Goal: Check status: Check status

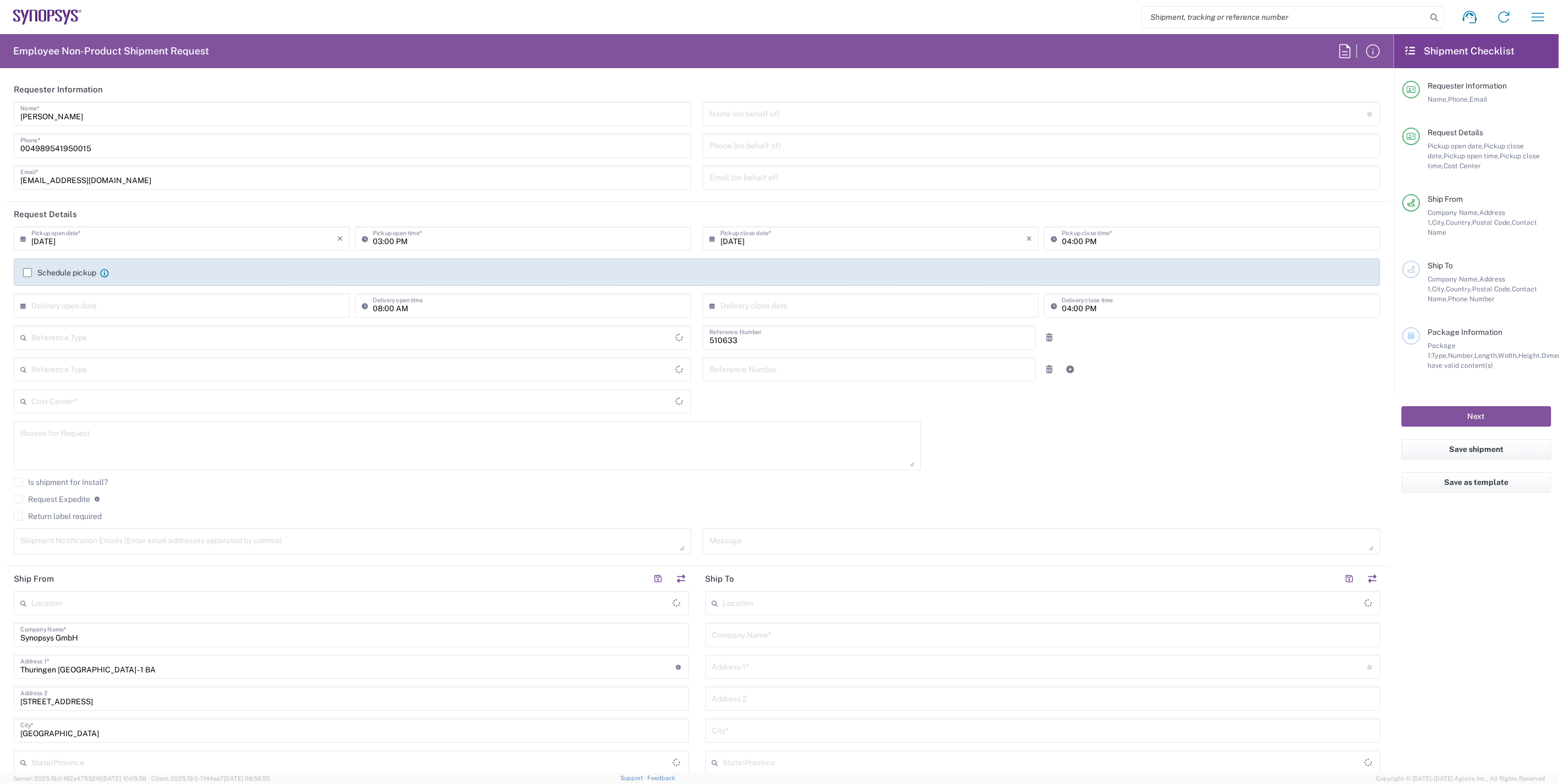
type input "Department"
type input "Delivered at Place"
type input "DE01, SDG, HAPS, HW 510633"
type input "Germany"
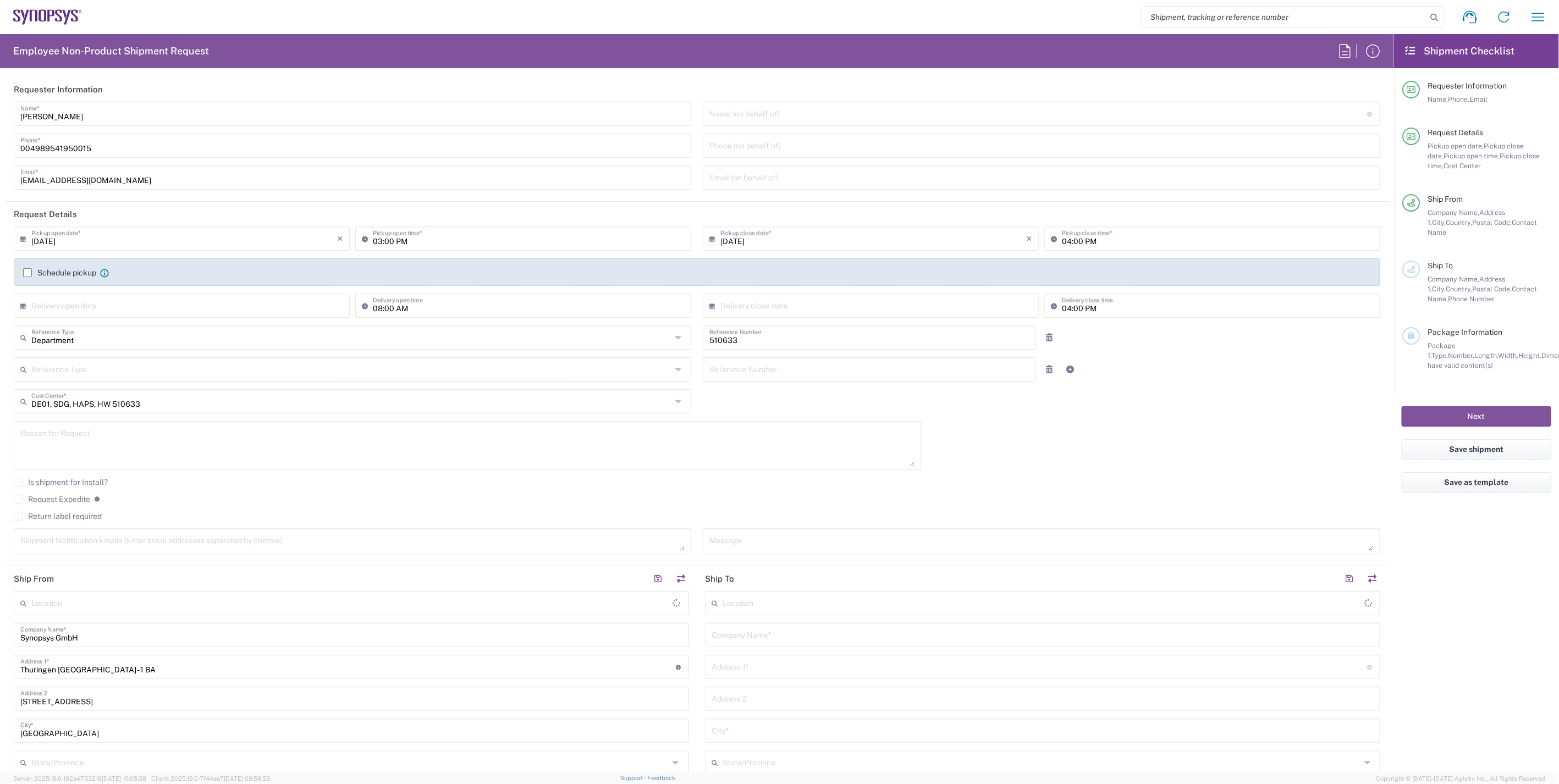
type input "Erfurt DE06"
click at [1526, 13] on button "button" at bounding box center [1538, 17] width 26 height 26
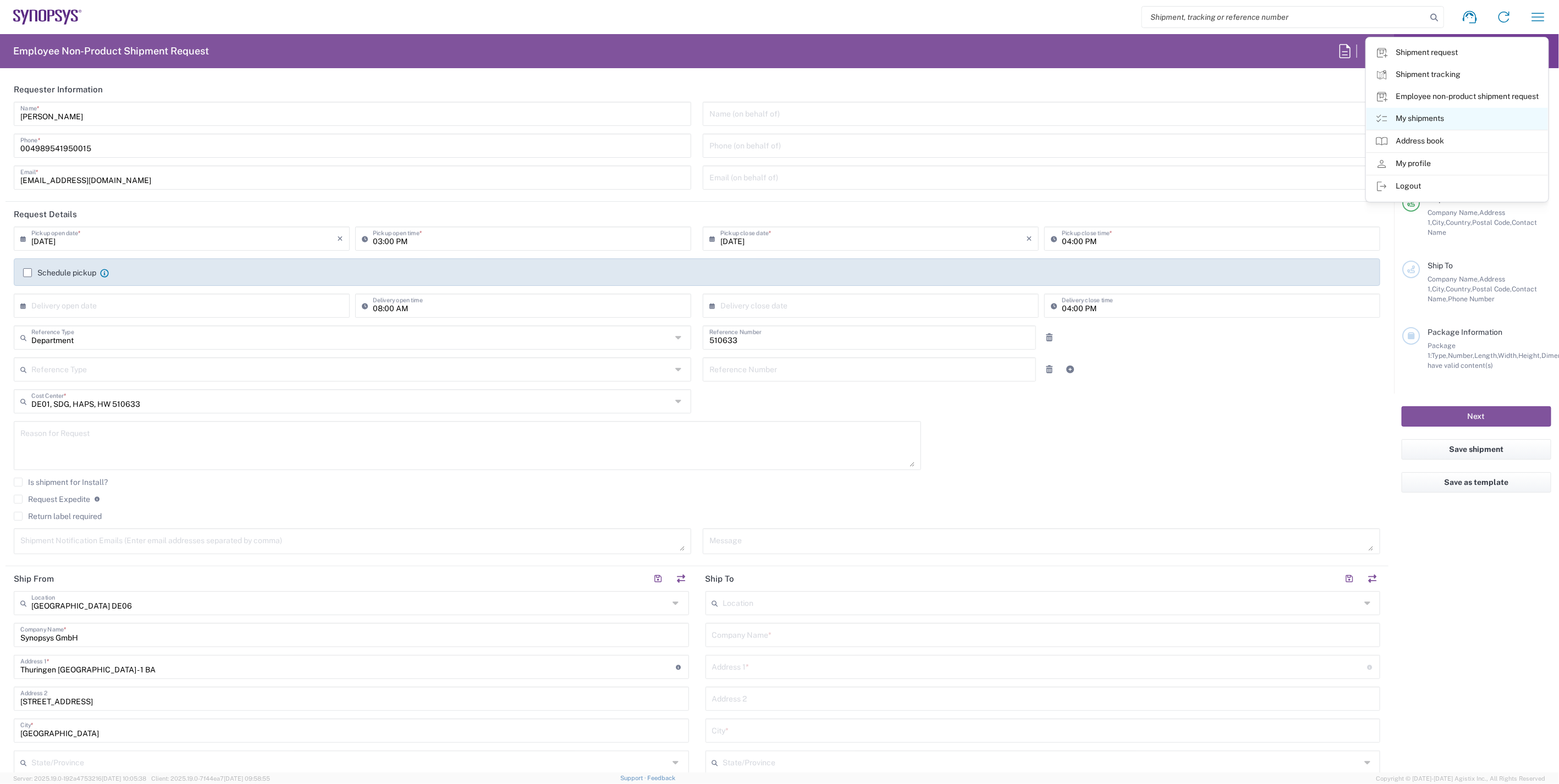
click at [1458, 117] on link "My shipments" at bounding box center [1457, 119] width 181 height 22
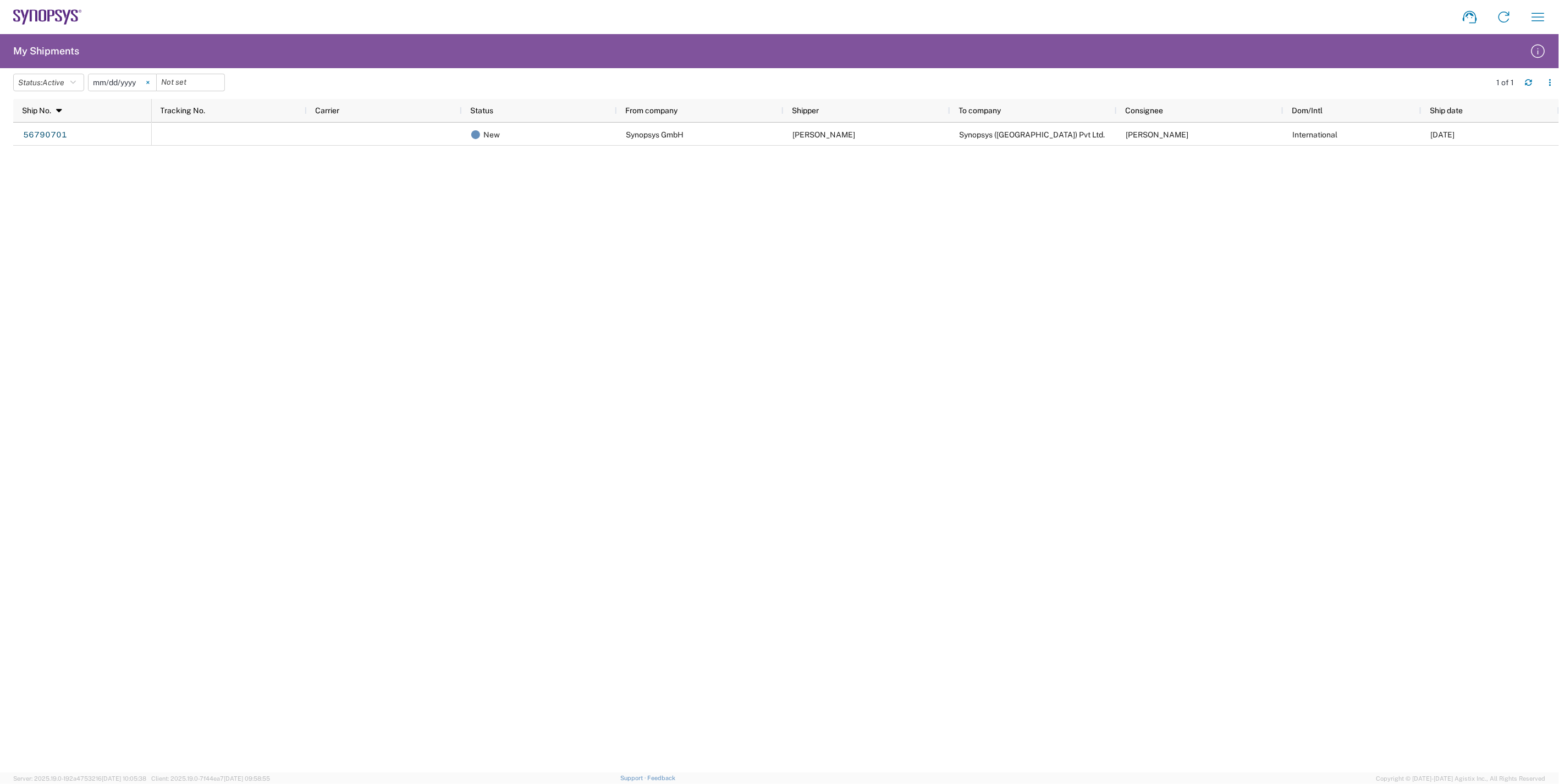
click at [149, 83] on icon at bounding box center [147, 82] width 3 height 3
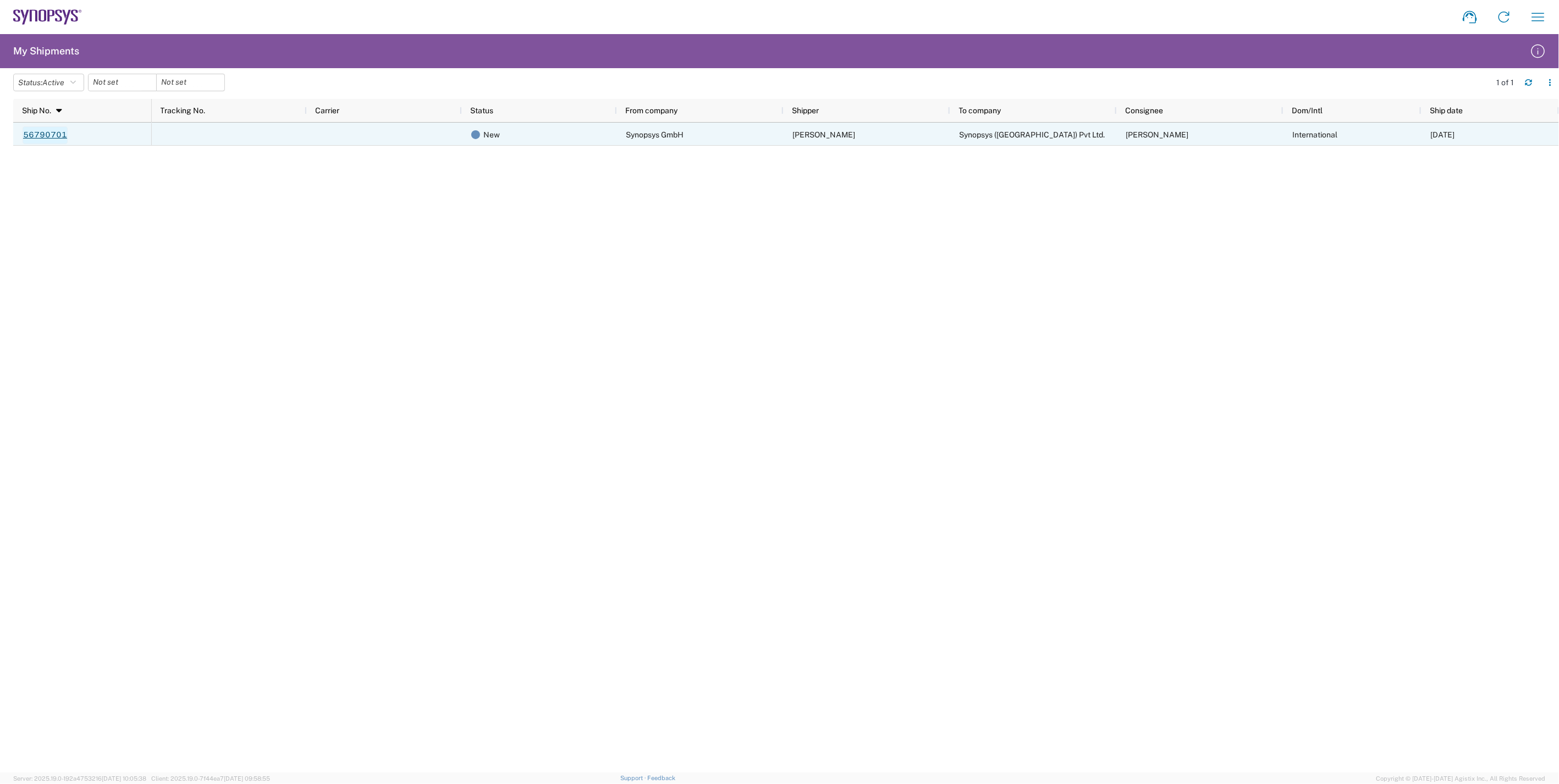
click at [52, 133] on link "56790701" at bounding box center [45, 135] width 45 height 17
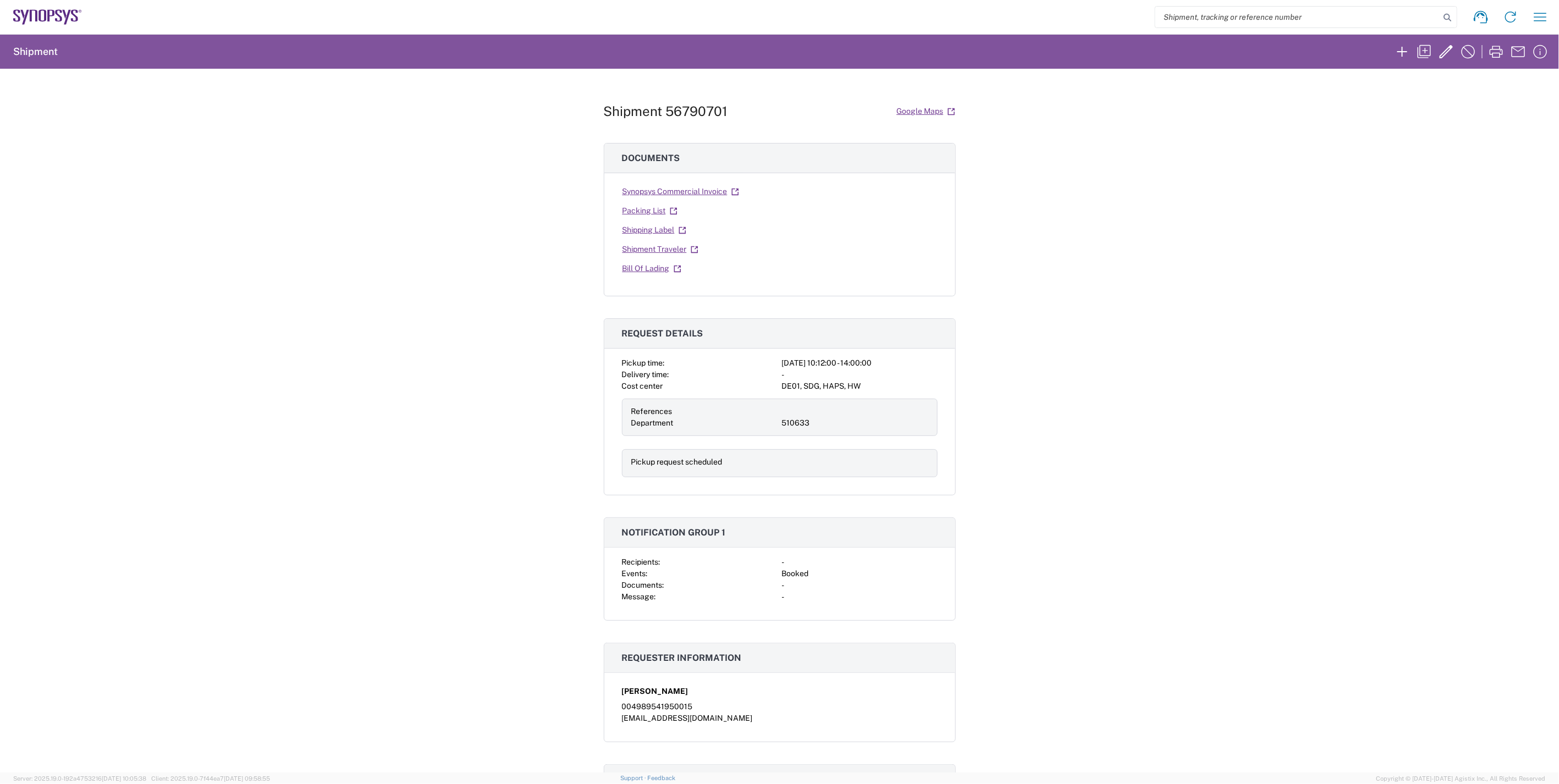
click at [1096, 503] on div "Shipment 56790701 Google Maps Documents Synopsys Commercial Invoice Packing Lis…" at bounding box center [779, 421] width 1559 height 704
click at [697, 194] on link "Synopsys Commercial Invoice" at bounding box center [680, 192] width 117 height 19
click at [646, 210] on link "Packing List" at bounding box center [650, 211] width 56 height 19
click at [653, 231] on link "Shipping Label" at bounding box center [654, 230] width 65 height 19
click at [653, 270] on link "Bill Of Lading" at bounding box center [652, 269] width 60 height 19
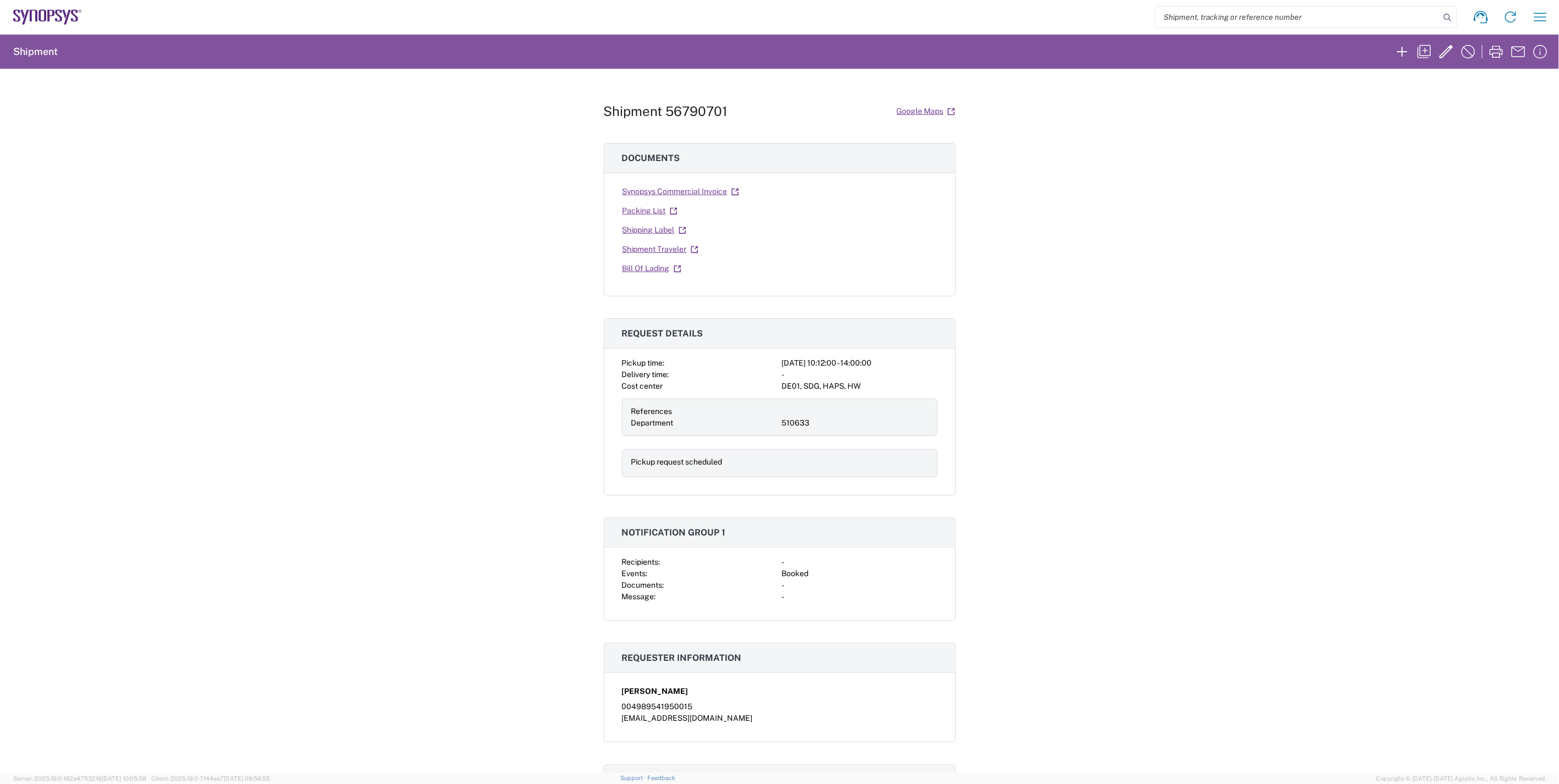
click at [1090, 369] on div "Shipment 56790701 Google Maps Documents Synopsys Commercial Invoice Packing Lis…" at bounding box center [779, 421] width 1559 height 704
